Goal: Entertainment & Leisure: Consume media (video, audio)

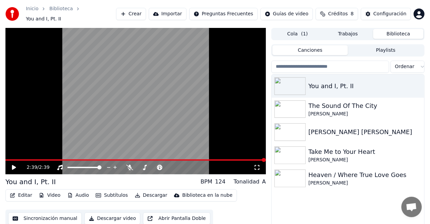
click at [16, 165] on icon at bounding box center [14, 167] width 4 height 5
click at [7, 161] on div "2:22 / 2:39" at bounding box center [135, 168] width 260 height 14
click at [11, 159] on span at bounding box center [122, 159] width 235 height 1
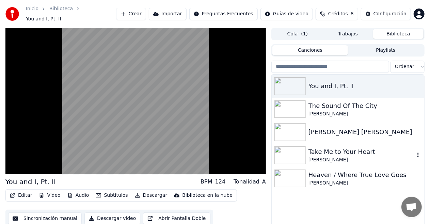
click at [290, 149] on img at bounding box center [289, 155] width 31 height 18
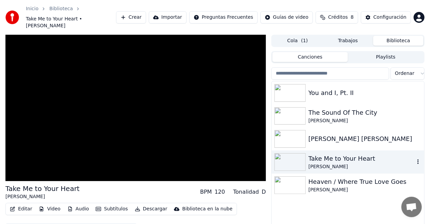
click at [290, 153] on img at bounding box center [289, 162] width 31 height 18
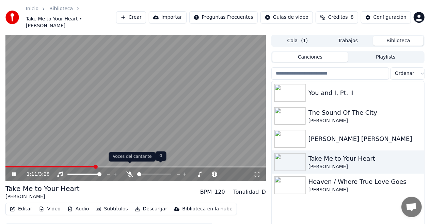
click at [132, 172] on icon at bounding box center [129, 174] width 7 height 5
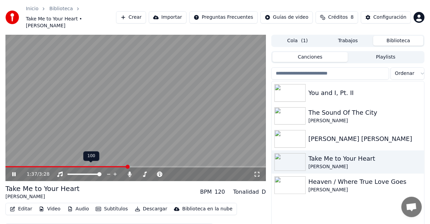
click at [91, 171] on div at bounding box center [90, 174] width 55 height 7
click at [88, 174] on span at bounding box center [77, 174] width 21 height 1
click at [115, 173] on icon at bounding box center [114, 174] width 3 height 3
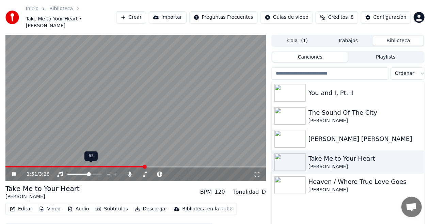
click at [115, 171] on icon at bounding box center [115, 174] width 6 height 7
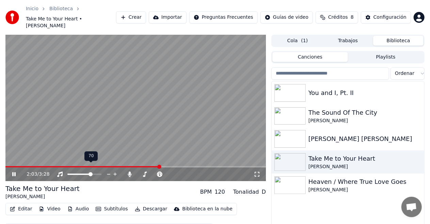
click at [115, 171] on icon at bounding box center [115, 174] width 6 height 7
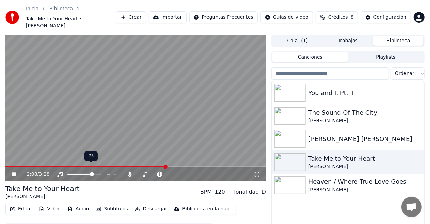
click at [115, 171] on icon at bounding box center [115, 174] width 6 height 7
click at [114, 171] on icon at bounding box center [115, 174] width 6 height 7
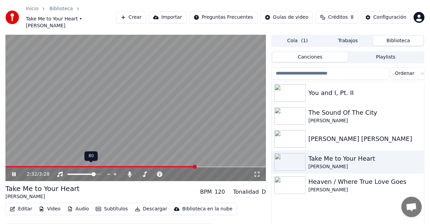
click at [114, 171] on icon at bounding box center [115, 174] width 6 height 7
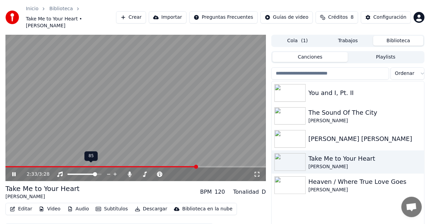
click at [114, 171] on icon at bounding box center [115, 174] width 6 height 7
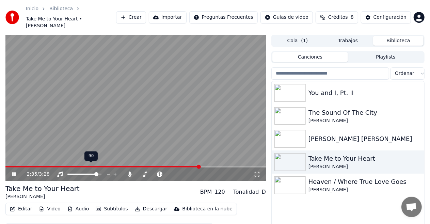
click at [114, 171] on icon at bounding box center [115, 174] width 6 height 7
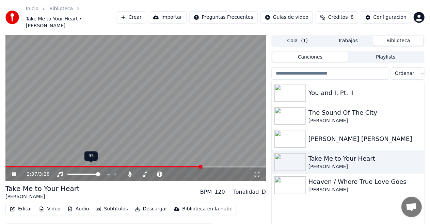
click at [114, 171] on icon at bounding box center [115, 174] width 6 height 7
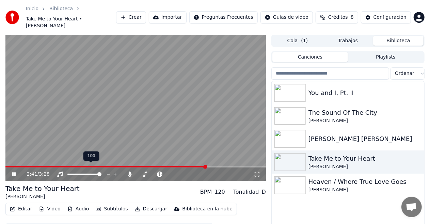
click at [114, 171] on icon at bounding box center [115, 174] width 6 height 7
click at [75, 171] on div at bounding box center [90, 174] width 55 height 7
click at [74, 171] on div at bounding box center [90, 174] width 55 height 7
click at [74, 174] on span at bounding box center [70, 174] width 6 height 1
click at [80, 171] on div at bounding box center [90, 174] width 55 height 7
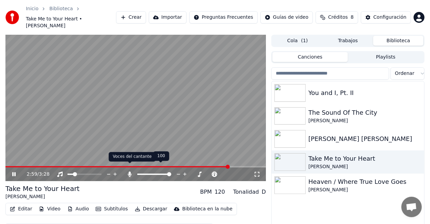
click at [129, 172] on icon at bounding box center [130, 174] width 4 height 5
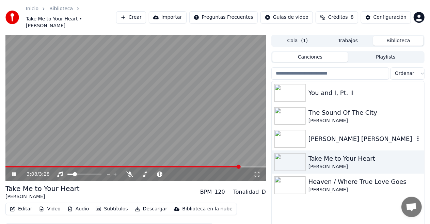
click at [287, 137] on img at bounding box center [289, 139] width 31 height 18
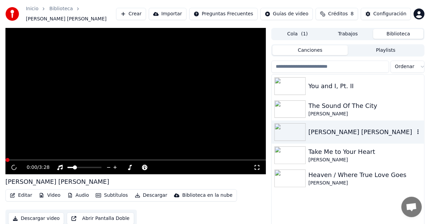
click at [287, 137] on img at bounding box center [289, 132] width 31 height 18
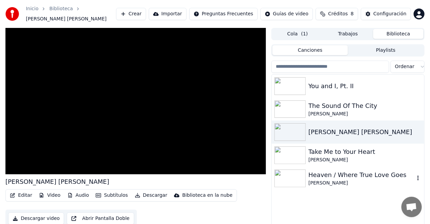
click at [295, 172] on img at bounding box center [289, 179] width 31 height 18
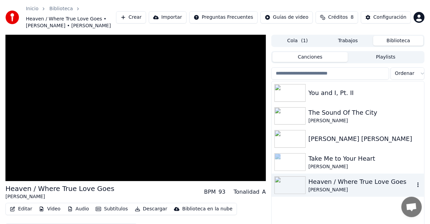
click at [295, 172] on div "Take Me to Your Heart [PERSON_NAME]" at bounding box center [348, 161] width 152 height 23
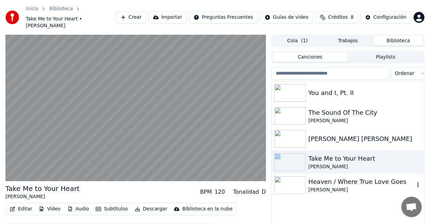
click at [293, 181] on img at bounding box center [289, 185] width 31 height 18
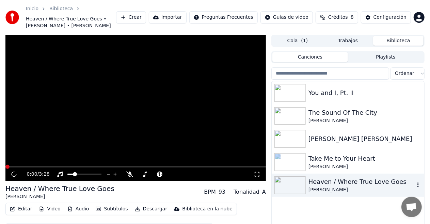
click at [293, 181] on img at bounding box center [289, 185] width 31 height 18
